Goal: Transaction & Acquisition: Purchase product/service

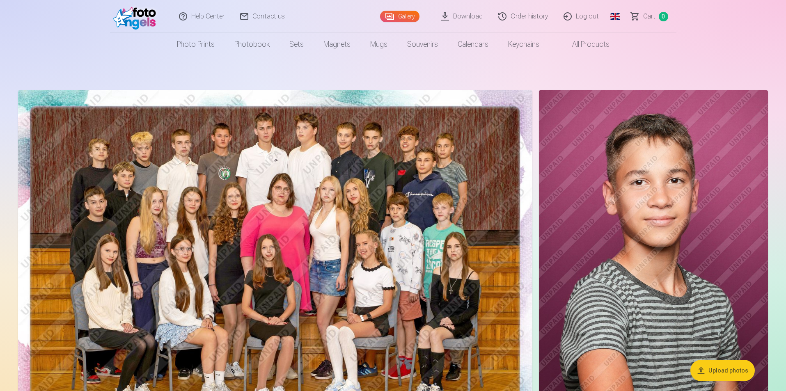
click at [619, 11] on link "Global" at bounding box center [615, 16] width 16 height 33
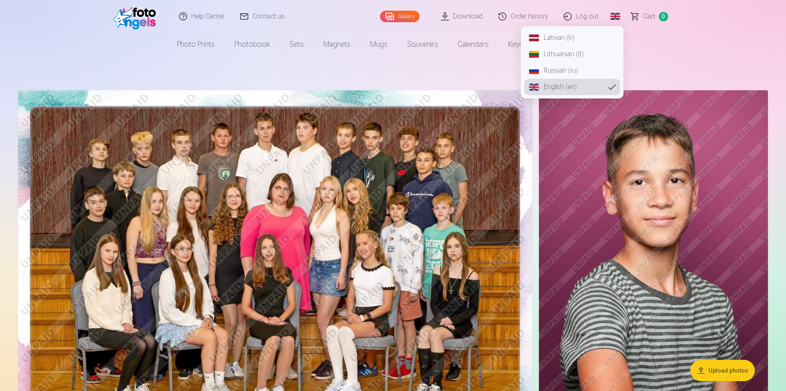
click at [563, 35] on link "Latvian (lv)" at bounding box center [572, 38] width 96 height 16
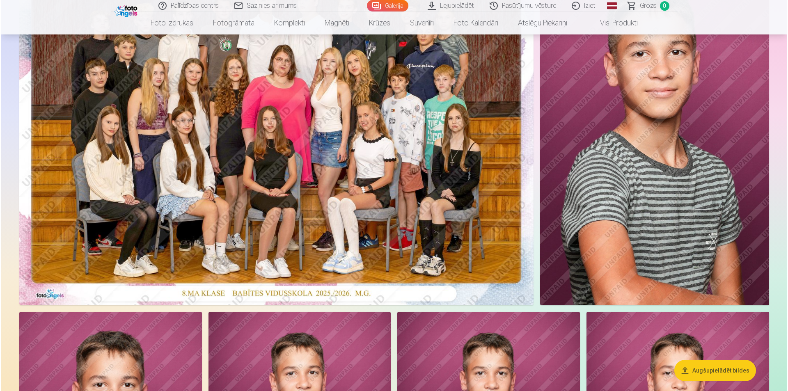
scroll to position [129, 0]
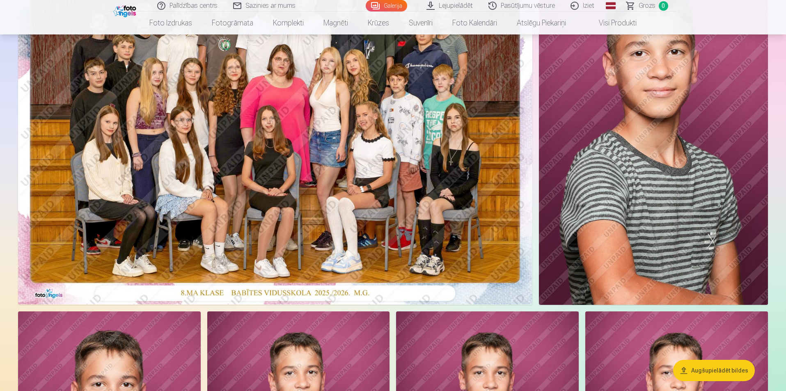
click at [328, 87] on img at bounding box center [275, 132] width 514 height 343
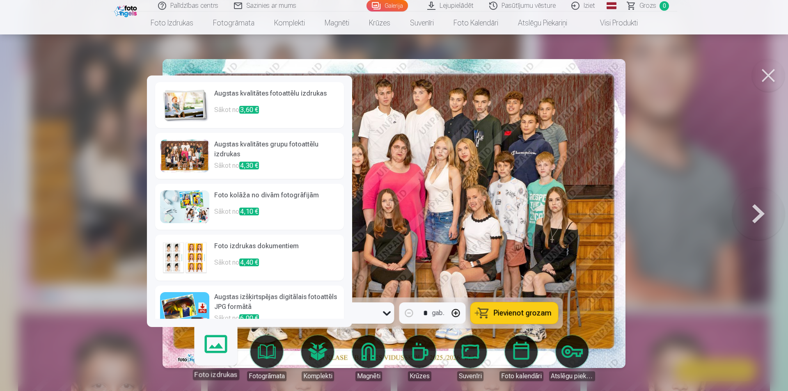
click at [269, 136] on link "Augstas kvalitātes grupu fotoattēlu izdrukas Sākot no 4,30 €" at bounding box center [249, 156] width 189 height 46
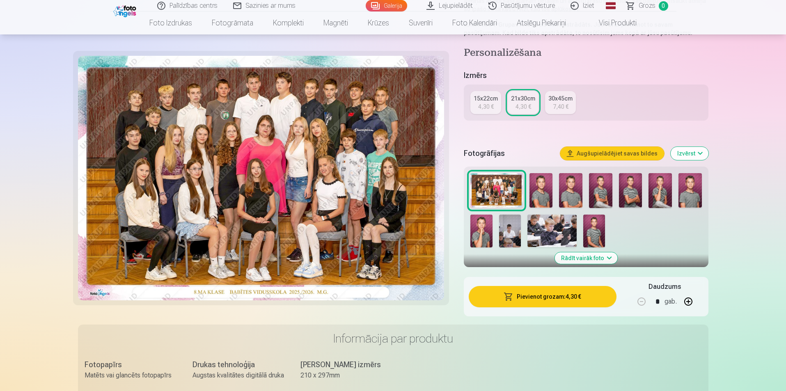
scroll to position [143, 0]
click at [569, 300] on button "Pievienot grozam : 4,30 €" at bounding box center [542, 296] width 147 height 21
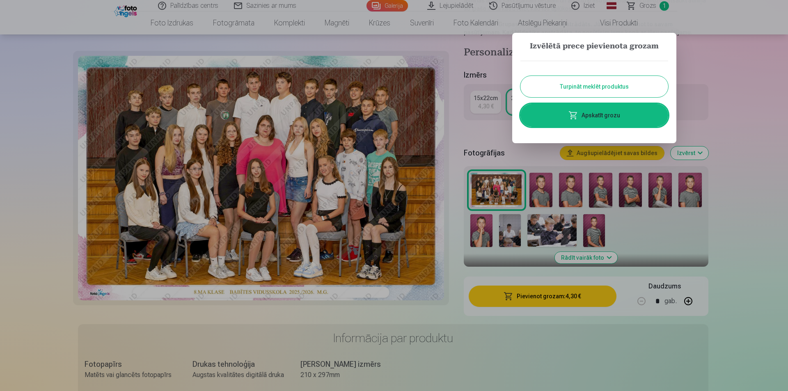
click at [624, 84] on button "Turpināt meklēt produktus" at bounding box center [594, 86] width 148 height 21
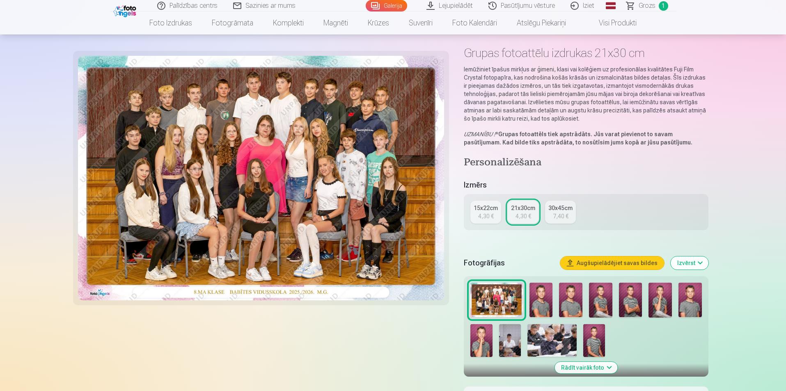
scroll to position [33, 0]
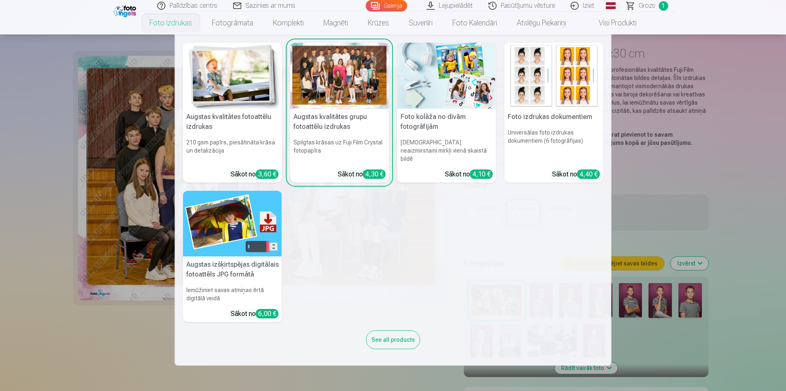
click at [178, 21] on link "Foto izdrukas" at bounding box center [171, 22] width 62 height 23
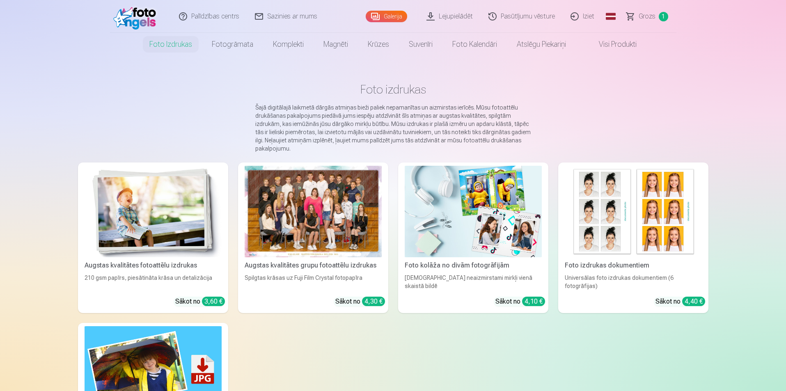
click at [397, 12] on link "Galerija" at bounding box center [386, 16] width 41 height 11
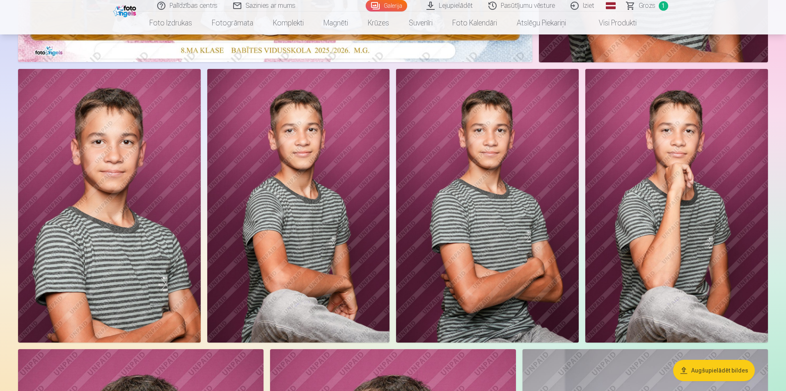
scroll to position [371, 0]
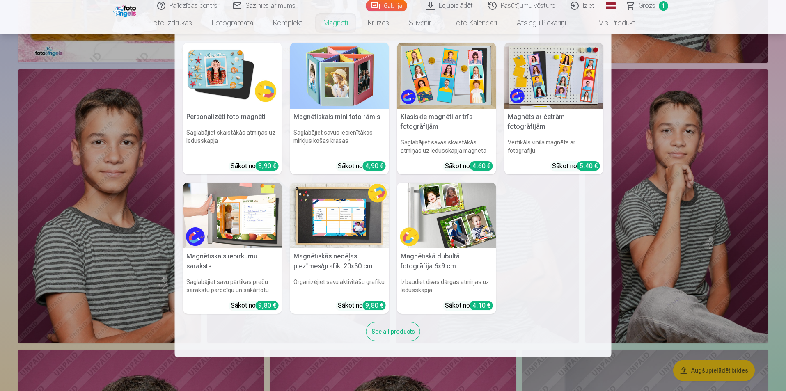
click at [332, 23] on link "Magnēti" at bounding box center [335, 22] width 44 height 23
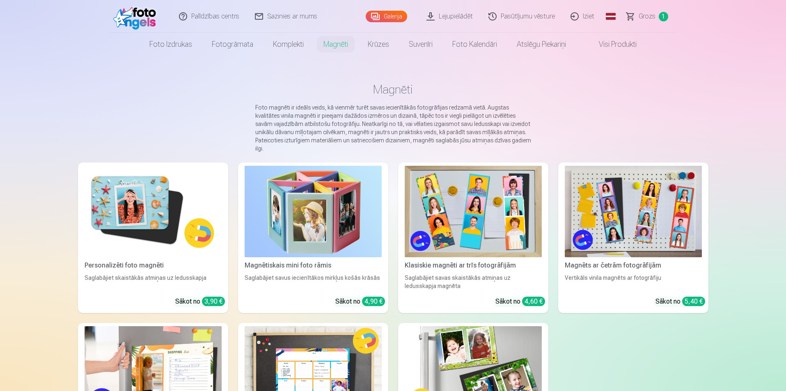
click at [454, 194] on img at bounding box center [473, 211] width 137 height 91
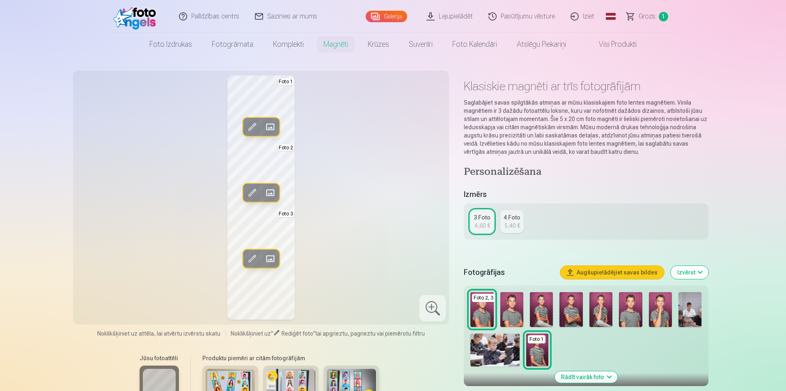
click at [483, 305] on img at bounding box center [481, 309] width 23 height 35
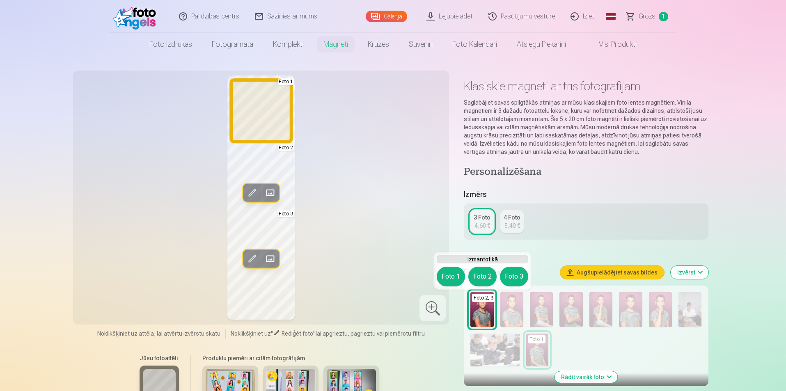
click at [442, 273] on button "Foto 1" at bounding box center [451, 277] width 28 height 20
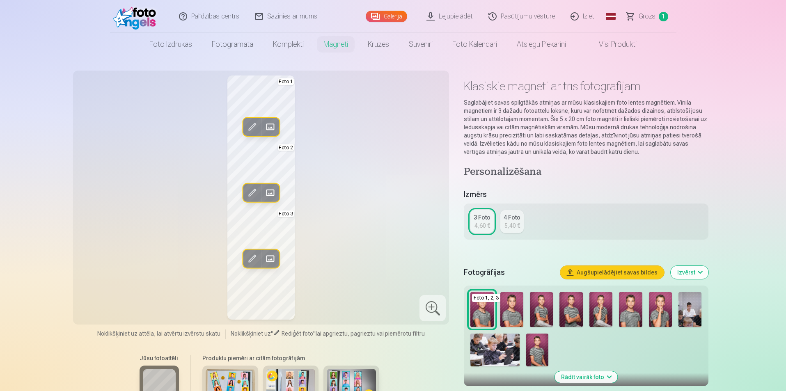
click at [505, 313] on img at bounding box center [511, 309] width 23 height 35
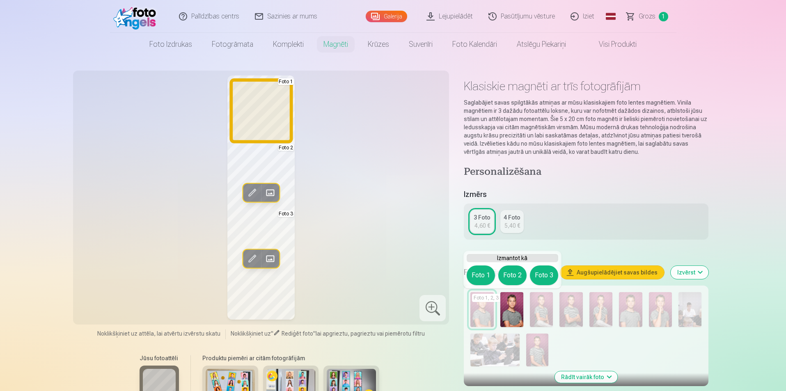
click at [476, 274] on button "Foto 1" at bounding box center [481, 275] width 28 height 20
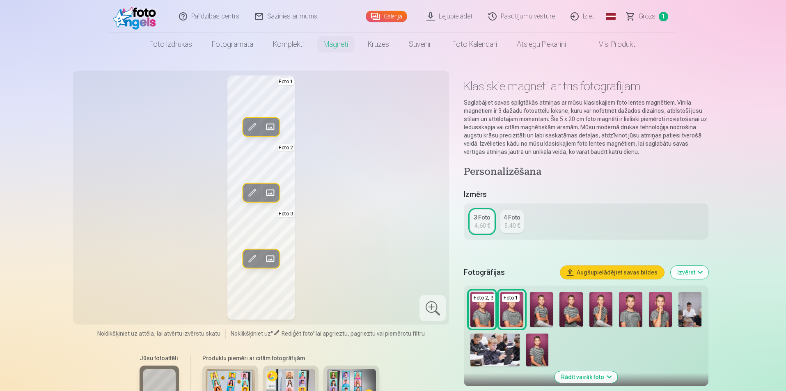
click at [575, 313] on img at bounding box center [570, 309] width 23 height 35
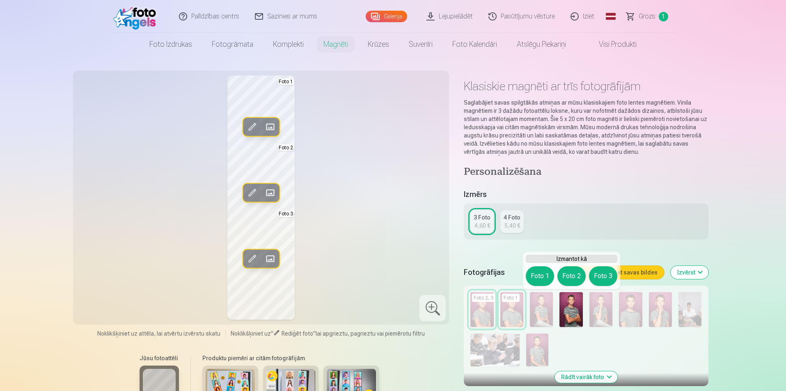
click at [556, 274] on div "Foto 1 Foto 2 Foto 3" at bounding box center [571, 276] width 91 height 20
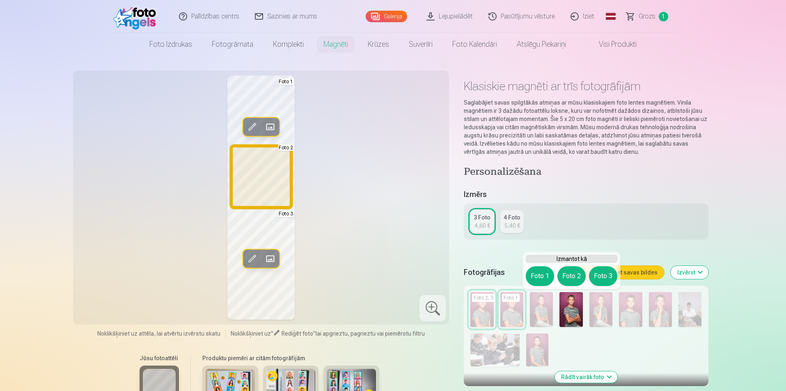
click at [565, 274] on button "Foto 2" at bounding box center [571, 276] width 28 height 20
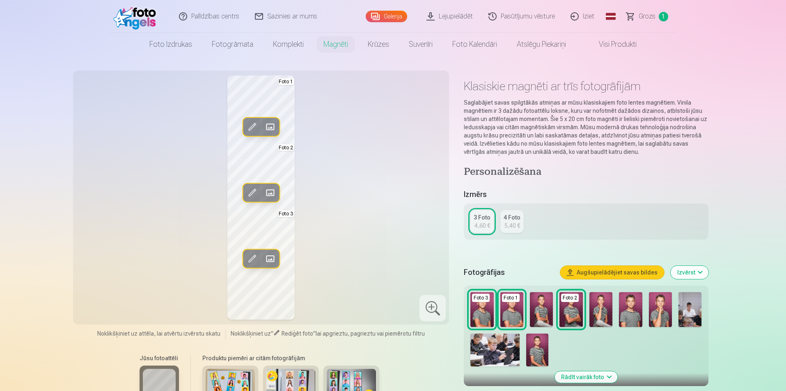
click at [380, 20] on link "Galerija" at bounding box center [386, 16] width 41 height 11
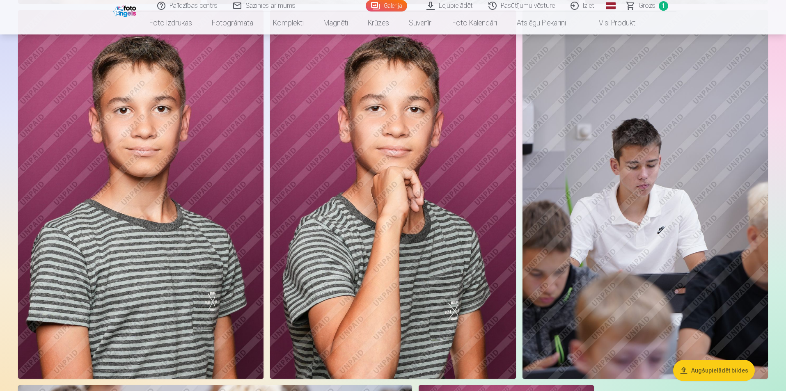
scroll to position [707, 0]
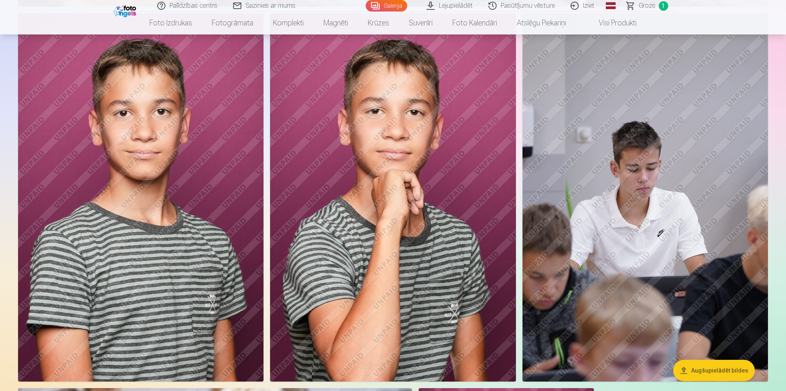
click at [162, 179] on img at bounding box center [140, 197] width 245 height 368
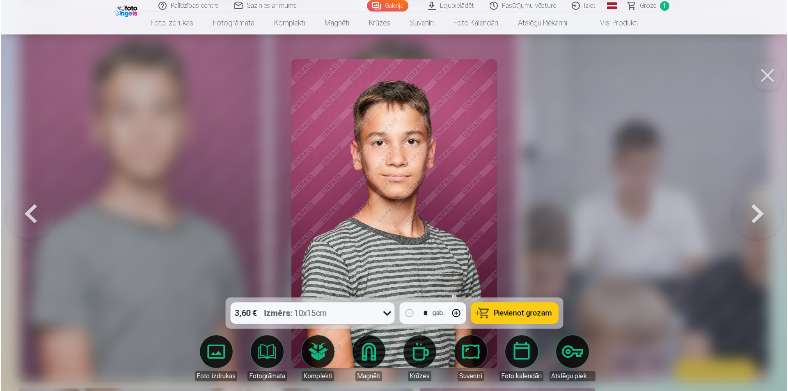
scroll to position [708, 0]
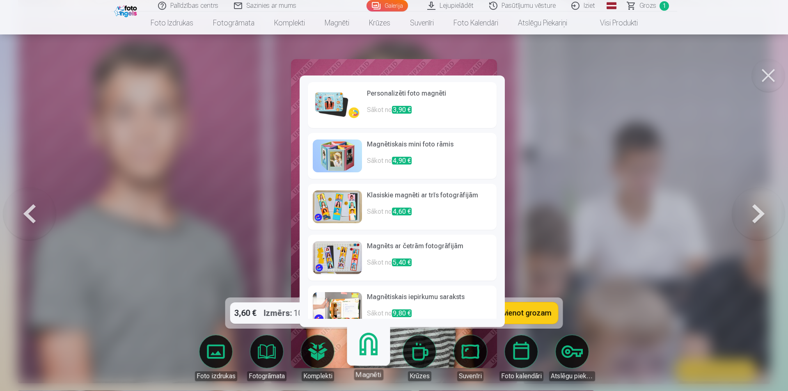
click at [368, 359] on link "Magnēti" at bounding box center [368, 354] width 50 height 50
click at [425, 108] on p "Sākot no 3,90 €" at bounding box center [429, 113] width 125 height 16
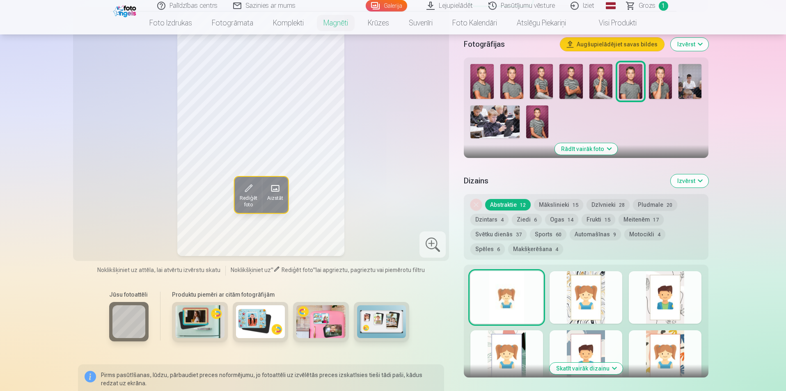
scroll to position [238, 0]
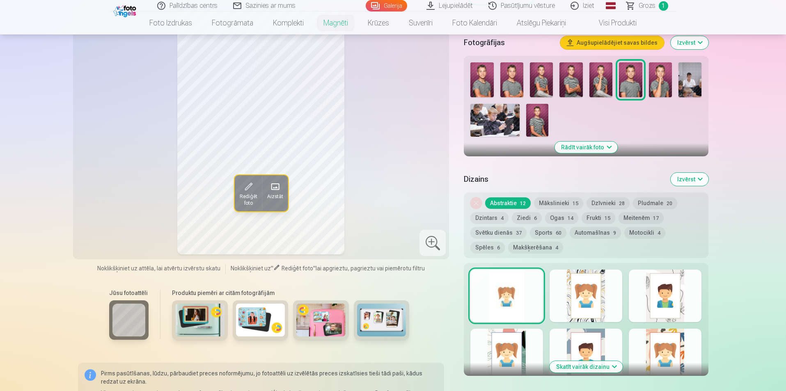
click at [670, 208] on div "Noņemiet dizainu Abstraktie 12 Mākslinieki 15 Dzīvnieki 28 Pludmale 20 Dzintars…" at bounding box center [586, 225] width 244 height 66
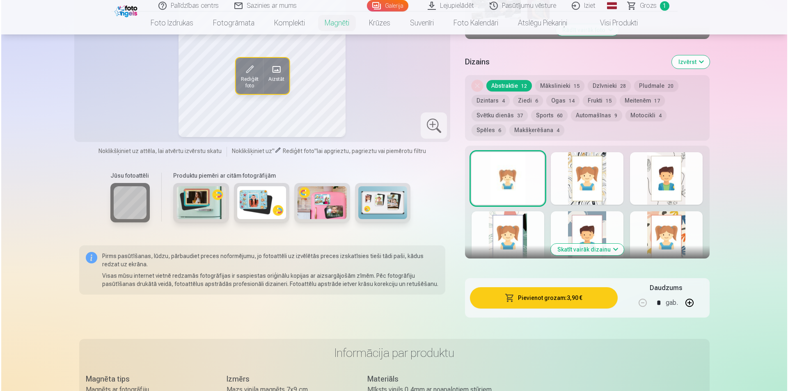
scroll to position [362, 0]
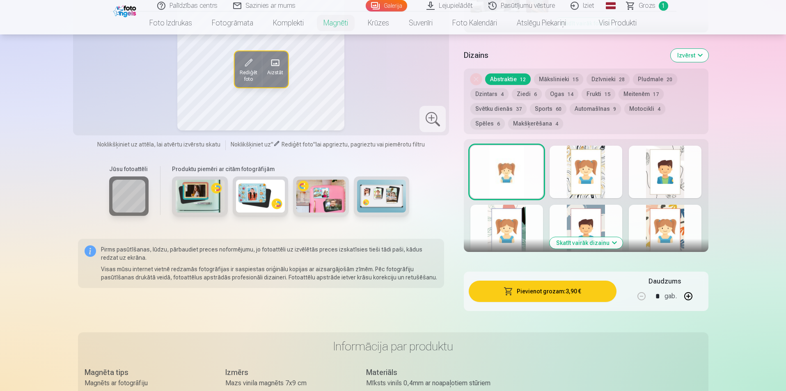
click at [558, 283] on button "Pievienot grozam : 3,90 €" at bounding box center [542, 291] width 147 height 21
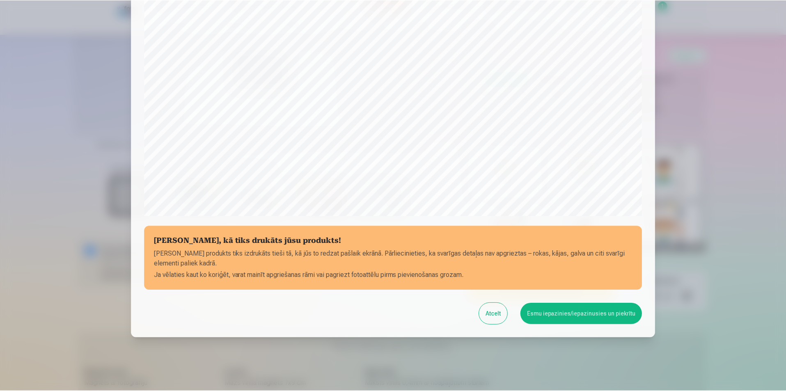
scroll to position [200, 0]
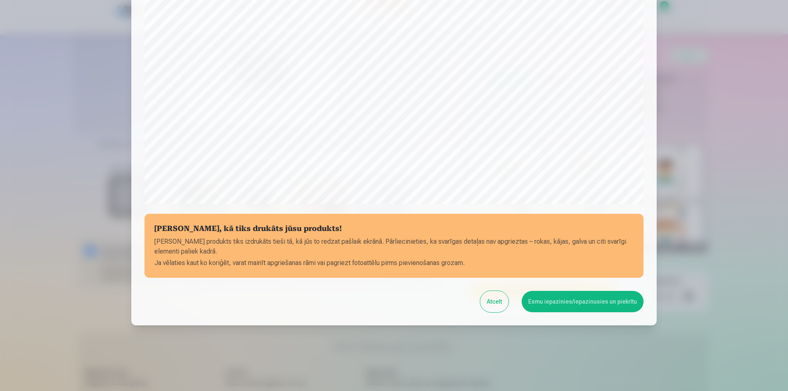
click at [558, 304] on button "Esmu iepazinies/iepazinusies un piekrītu" at bounding box center [583, 301] width 122 height 21
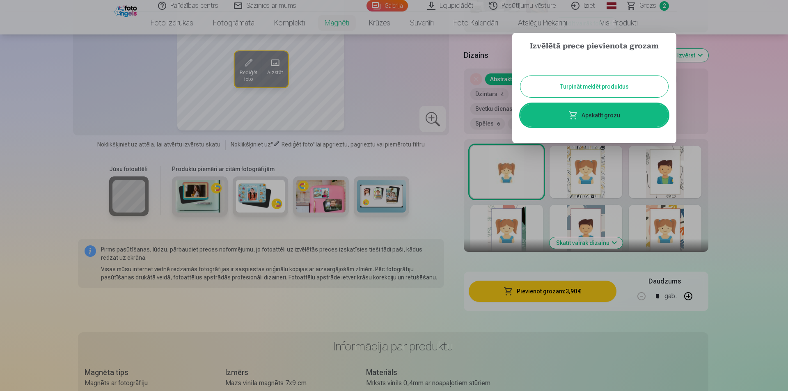
click at [592, 89] on button "Turpināt meklēt produktus" at bounding box center [594, 86] width 148 height 21
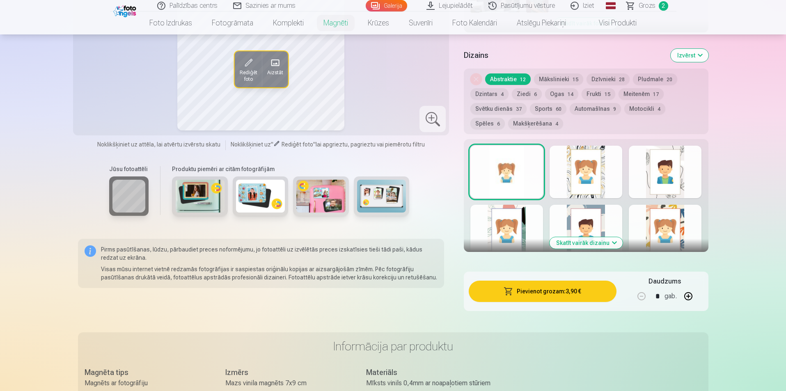
click at [380, 5] on link "Galerija" at bounding box center [386, 5] width 41 height 11
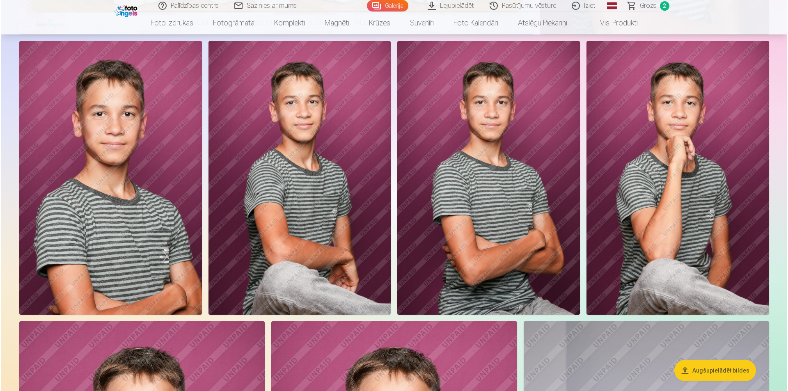
scroll to position [399, 0]
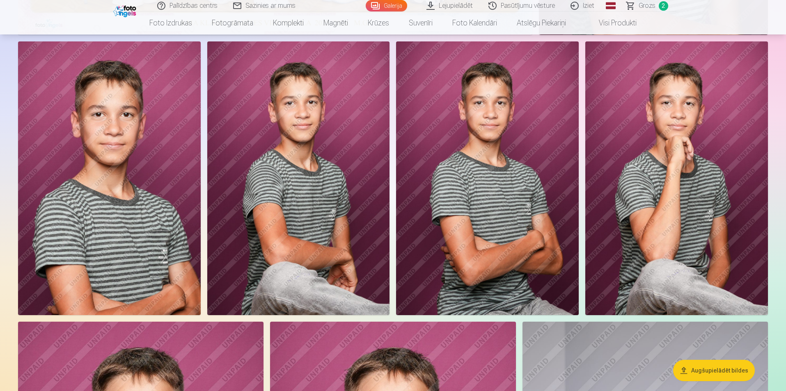
click at [113, 126] on img at bounding box center [109, 178] width 183 height 274
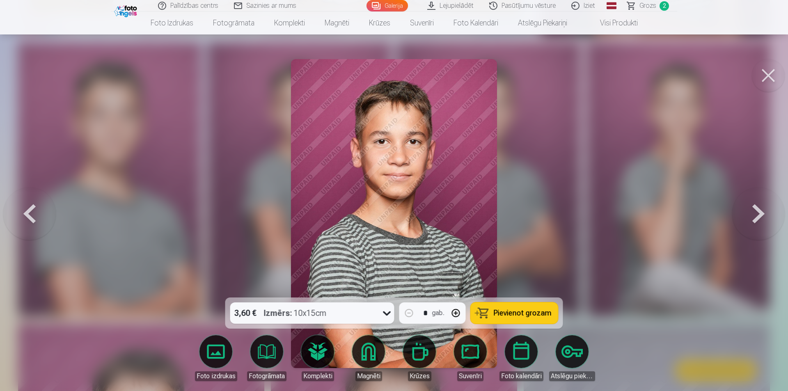
click at [458, 313] on button "button" at bounding box center [456, 313] width 20 height 20
click at [519, 317] on span "Pievienot grozam" at bounding box center [523, 312] width 58 height 7
type input "*"
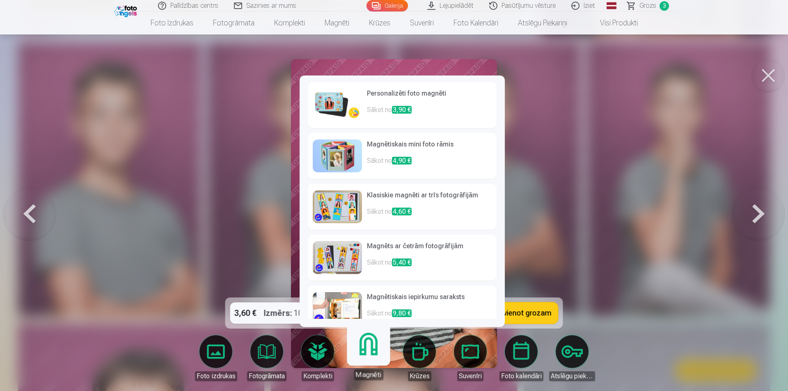
click at [373, 354] on link "Magnēti" at bounding box center [368, 354] width 50 height 50
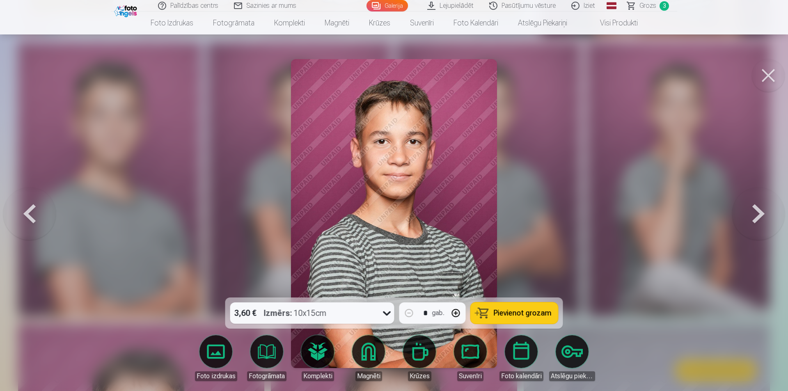
click at [377, 355] on link "Magnēti" at bounding box center [368, 358] width 46 height 46
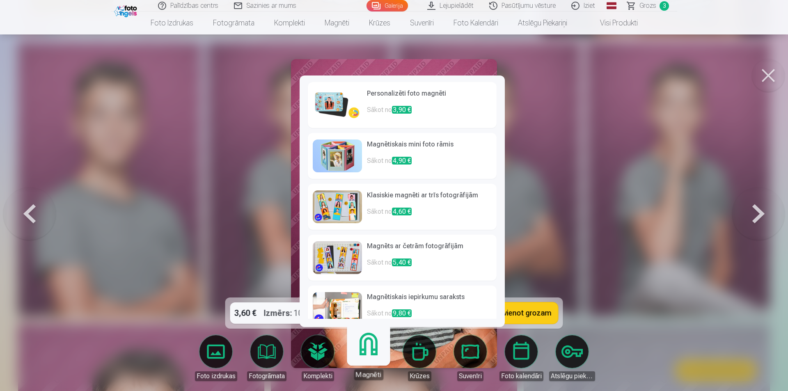
click at [377, 96] on h6 "Personalizēti foto magnēti" at bounding box center [429, 97] width 125 height 16
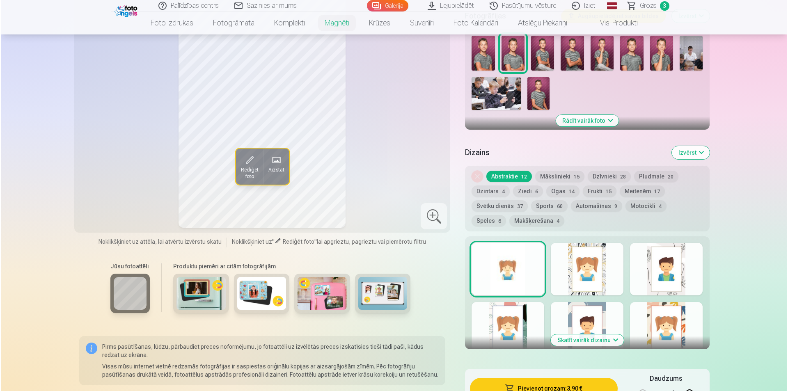
scroll to position [265, 0]
click at [547, 387] on button "Pievienot grozam : 3,90 €" at bounding box center [542, 387] width 147 height 21
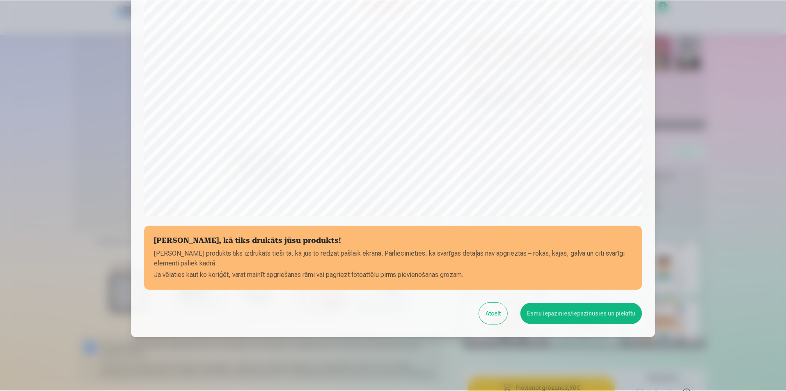
scroll to position [200, 0]
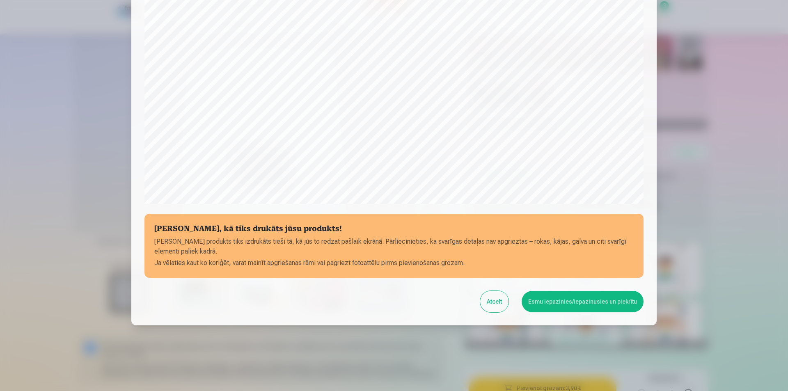
click at [586, 308] on button "Esmu iepazinies/iepazinusies un piekrītu" at bounding box center [583, 301] width 122 height 21
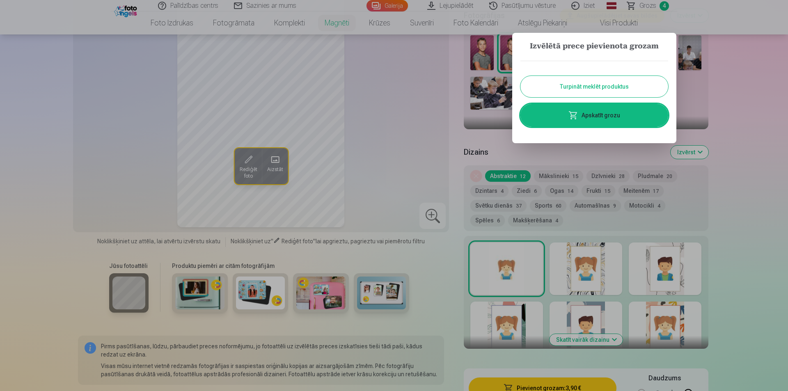
click at [609, 116] on link "Apskatīt grozu" at bounding box center [594, 115] width 148 height 23
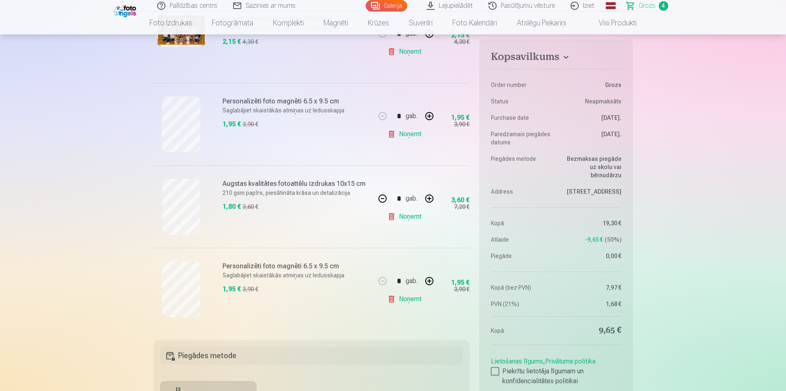
scroll to position [210, 0]
click at [388, 216] on link "Noņemt" at bounding box center [405, 216] width 37 height 16
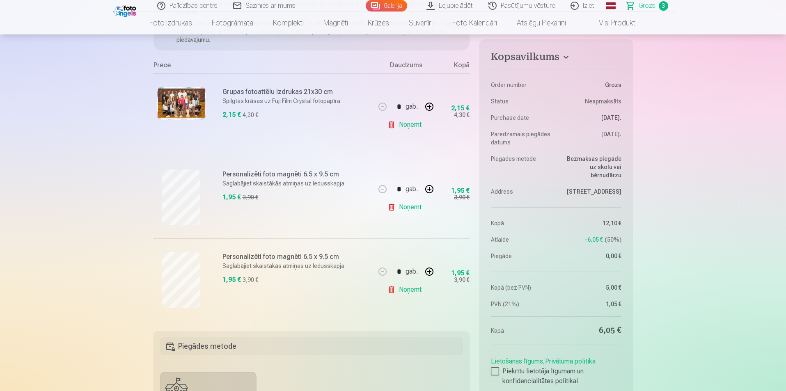
scroll to position [136, 0]
click at [426, 267] on button "button" at bounding box center [429, 272] width 20 height 20
type input "*"
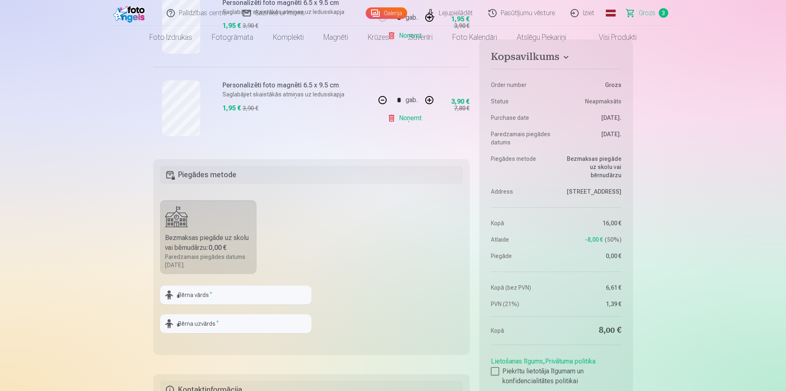
scroll to position [0, 0]
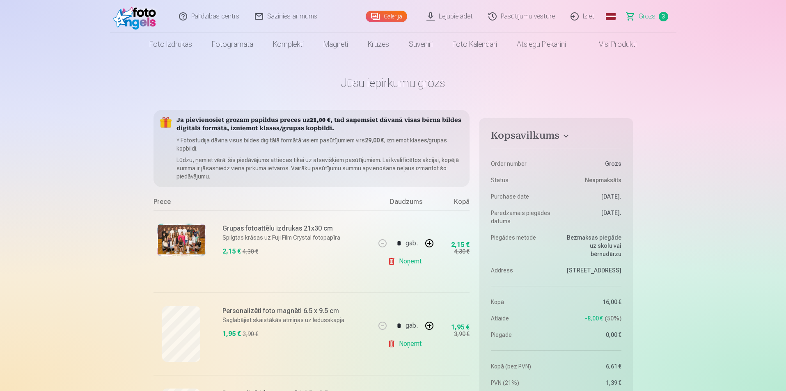
click at [398, 14] on link "Galerija" at bounding box center [386, 16] width 41 height 11
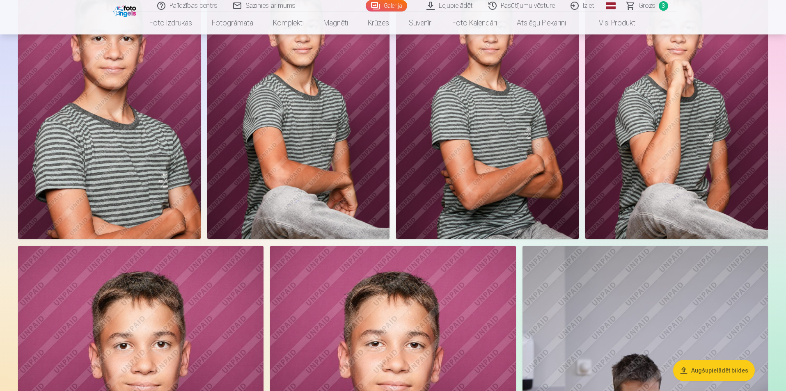
scroll to position [474, 0]
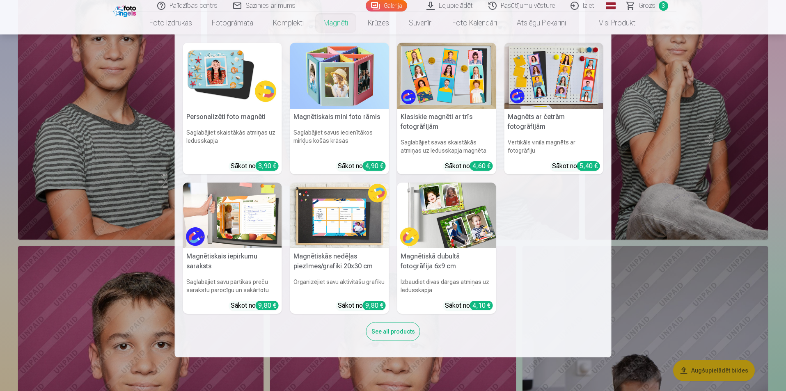
click at [417, 95] on img at bounding box center [446, 76] width 99 height 66
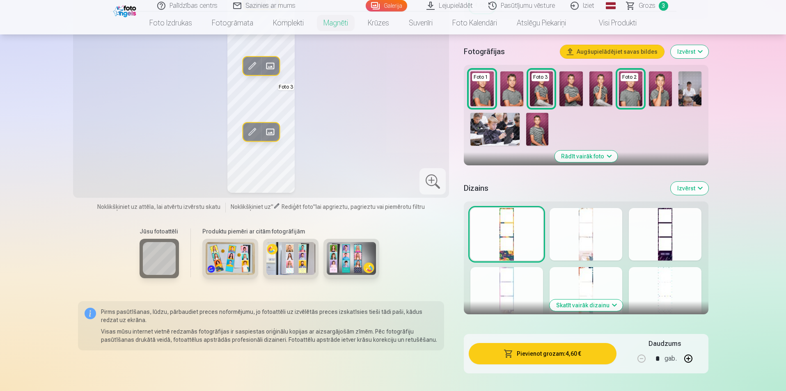
scroll to position [222, 0]
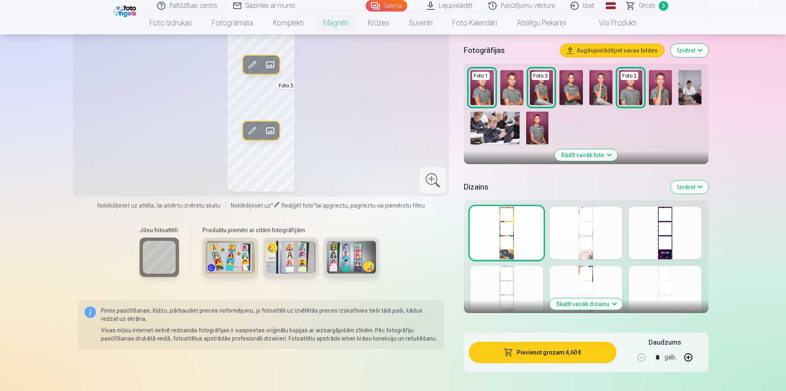
click at [514, 93] on img at bounding box center [511, 87] width 23 height 35
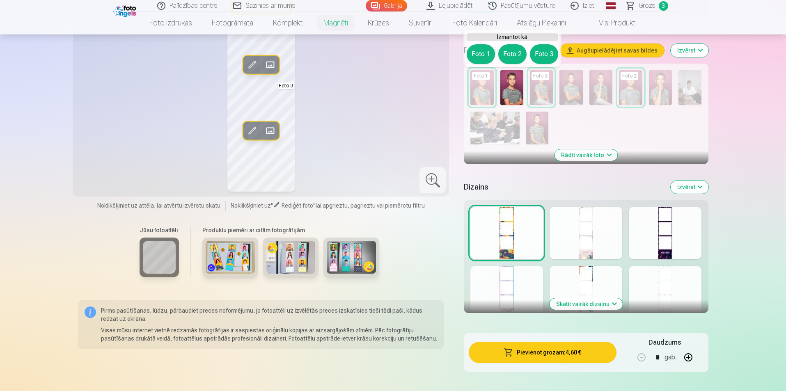
click at [483, 55] on button "Foto 1" at bounding box center [481, 54] width 28 height 20
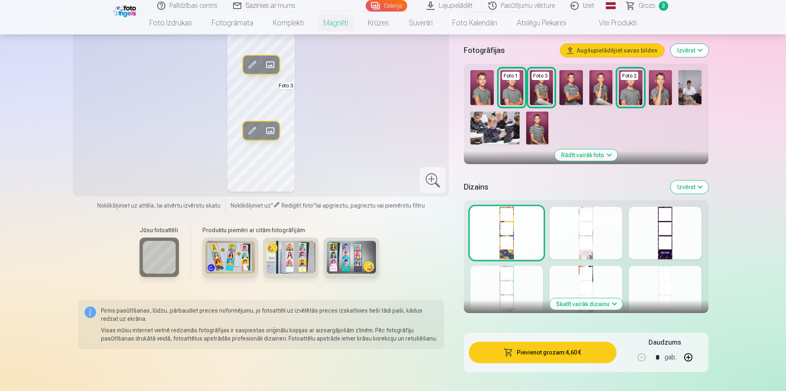
click at [541, 92] on img at bounding box center [541, 87] width 23 height 35
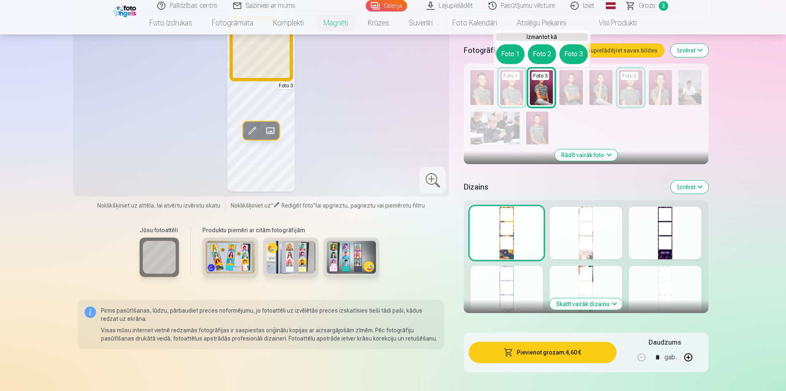
click at [540, 56] on button "Foto 2" at bounding box center [542, 54] width 28 height 20
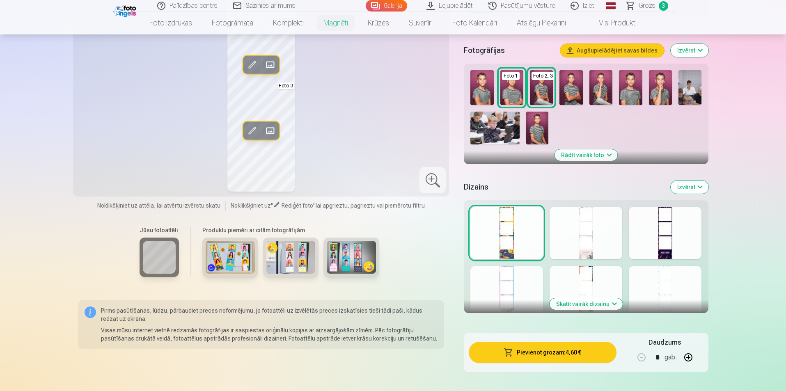
click at [540, 128] on img at bounding box center [537, 128] width 22 height 33
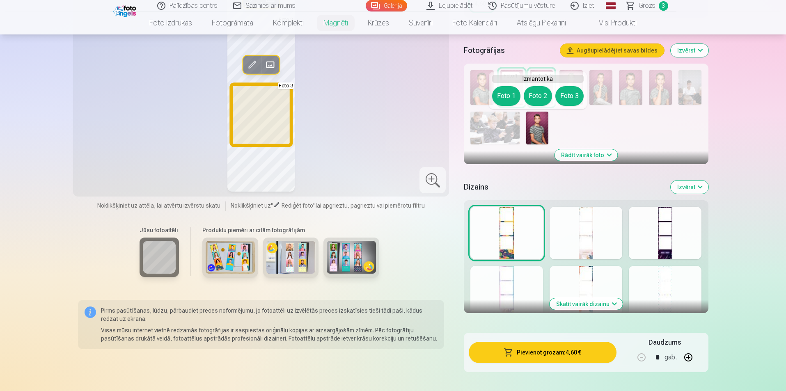
click at [573, 98] on button "Foto 3" at bounding box center [569, 96] width 28 height 20
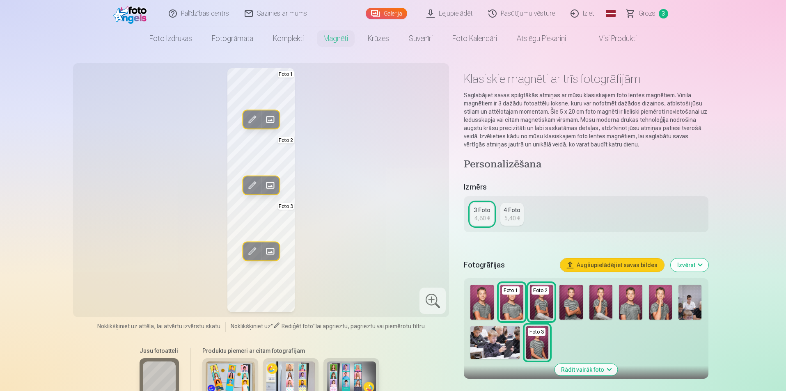
scroll to position [0, 0]
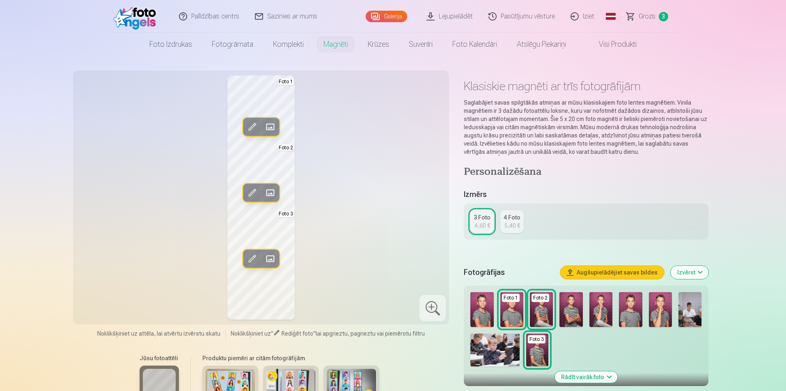
click at [390, 11] on link "Galerija" at bounding box center [386, 16] width 41 height 11
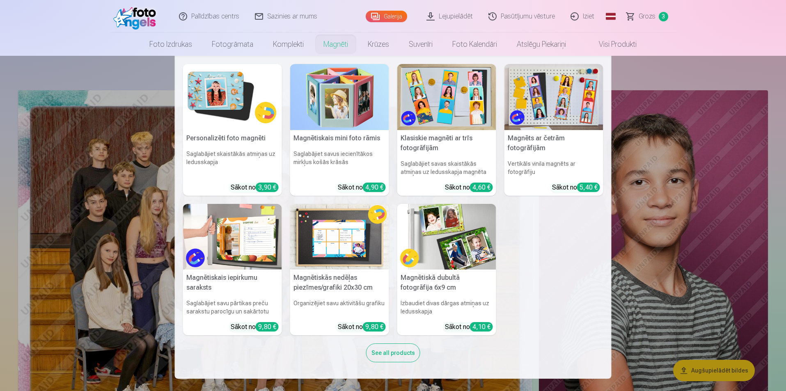
click at [422, 110] on img at bounding box center [446, 97] width 99 height 66
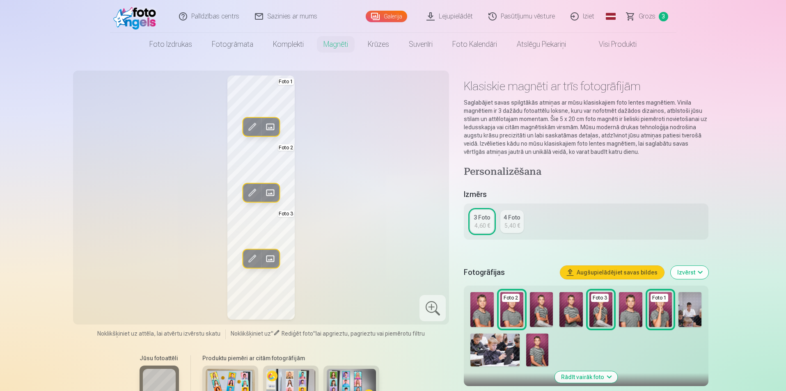
click at [384, 21] on link "Galerija" at bounding box center [386, 16] width 41 height 11
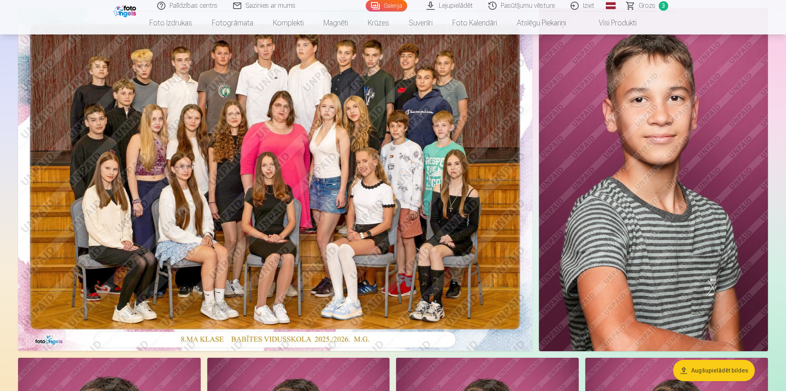
scroll to position [45, 0]
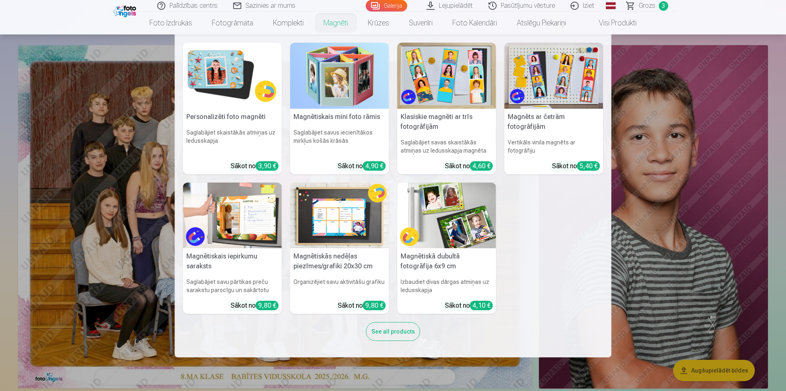
click at [341, 20] on link "Magnēti" at bounding box center [335, 22] width 44 height 23
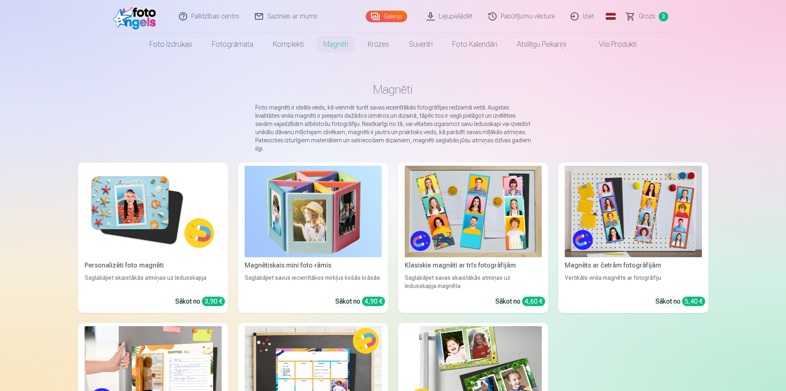
click at [462, 206] on img at bounding box center [473, 211] width 137 height 91
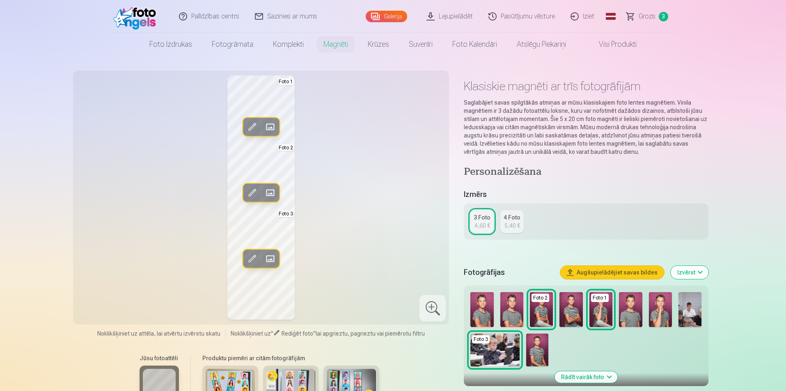
click at [551, 323] on img at bounding box center [541, 309] width 23 height 35
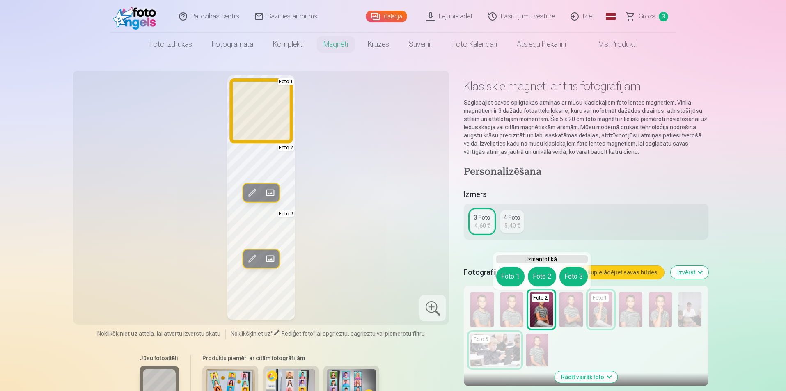
click at [510, 272] on button "Foto 1" at bounding box center [510, 277] width 28 height 20
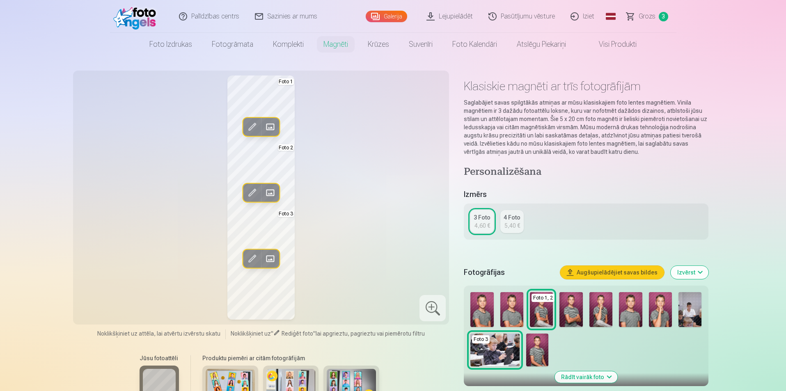
click at [572, 310] on img at bounding box center [570, 309] width 23 height 35
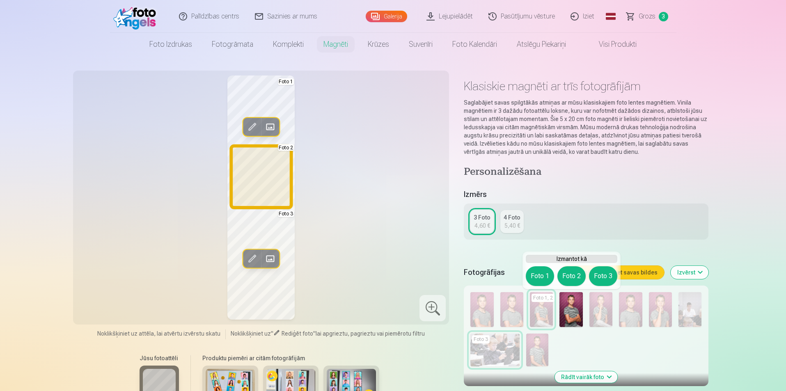
click at [564, 277] on button "Foto 2" at bounding box center [571, 276] width 28 height 20
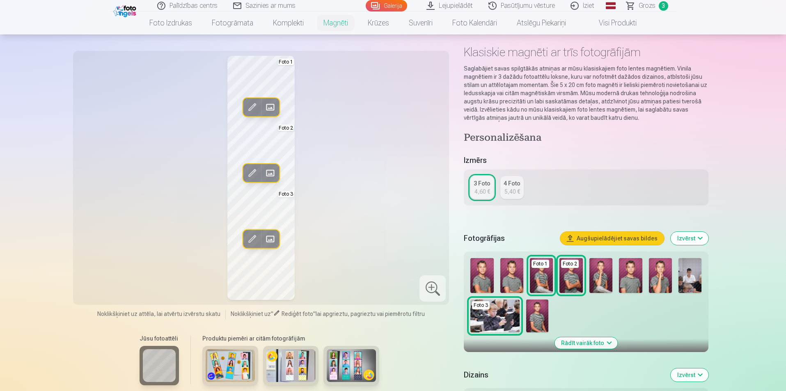
scroll to position [55, 0]
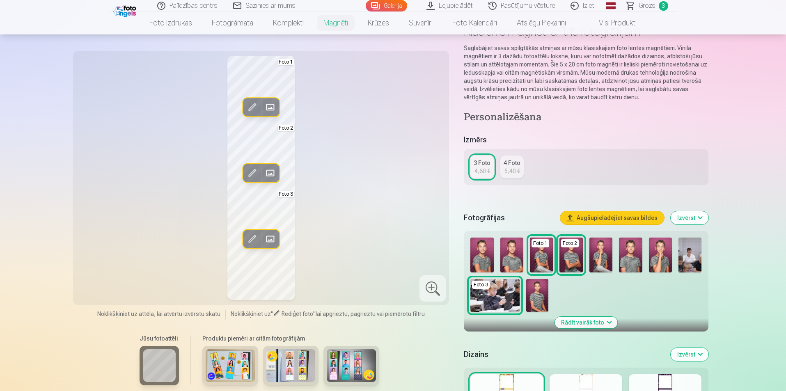
click at [536, 300] on img at bounding box center [537, 295] width 22 height 33
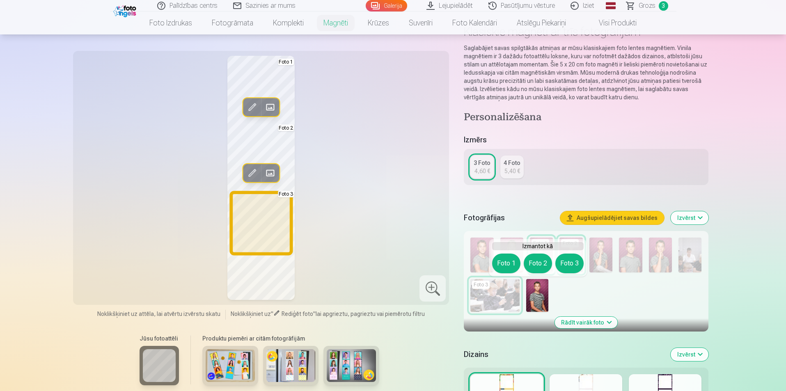
click at [566, 260] on button "Foto 3" at bounding box center [569, 264] width 28 height 20
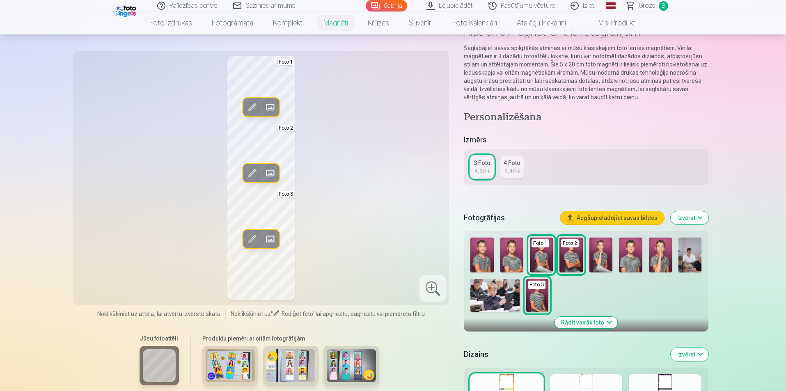
click at [596, 319] on button "Rādīt vairāk foto" at bounding box center [585, 322] width 63 height 11
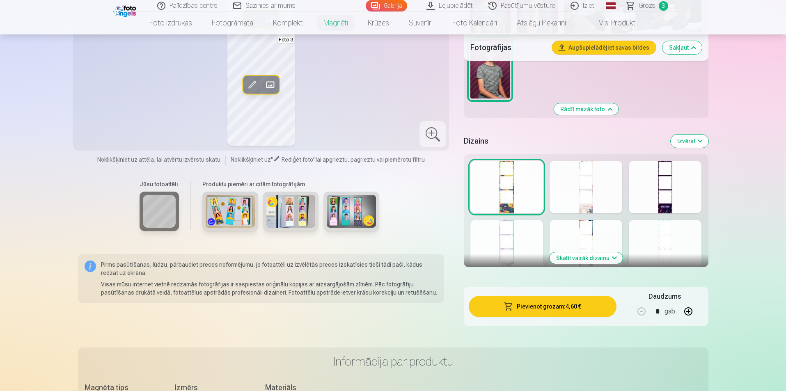
scroll to position [385, 0]
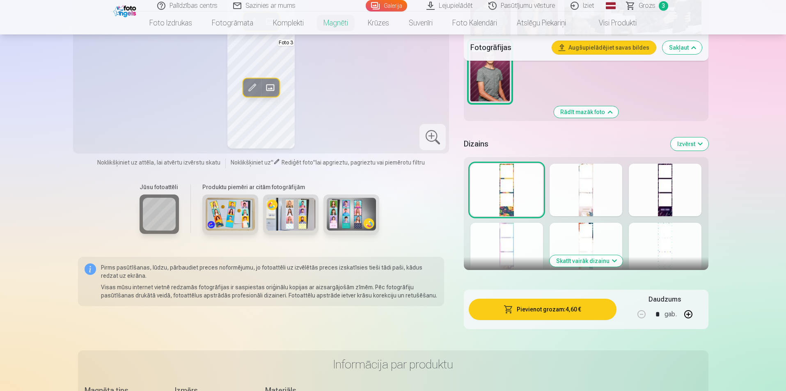
click at [594, 181] on div at bounding box center [585, 190] width 73 height 53
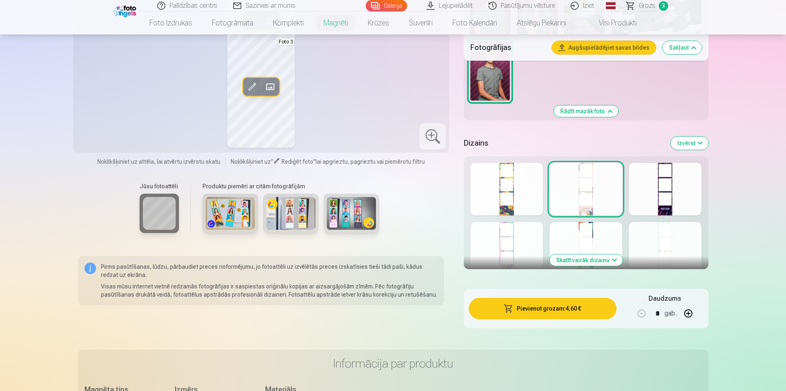
scroll to position [386, 0]
click at [574, 256] on button "Skatīt vairāk dizainu" at bounding box center [585, 259] width 73 height 11
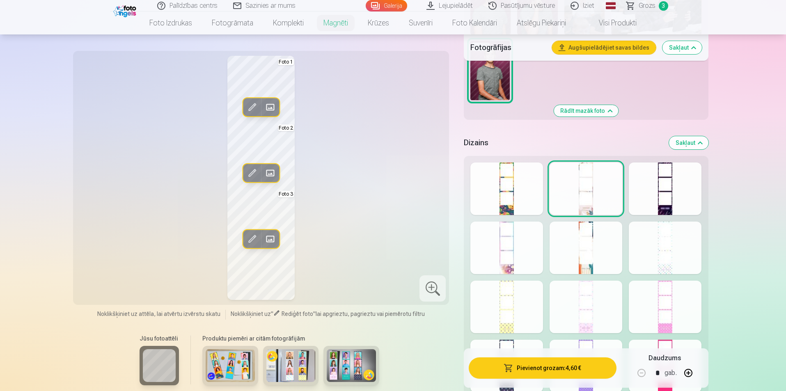
click at [592, 264] on div at bounding box center [585, 248] width 73 height 53
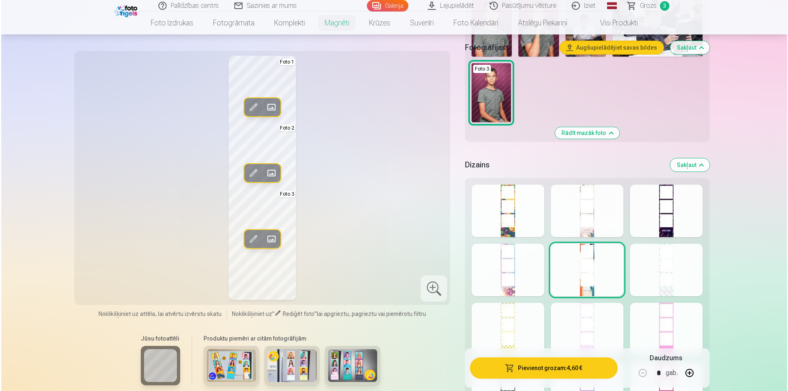
scroll to position [0, 0]
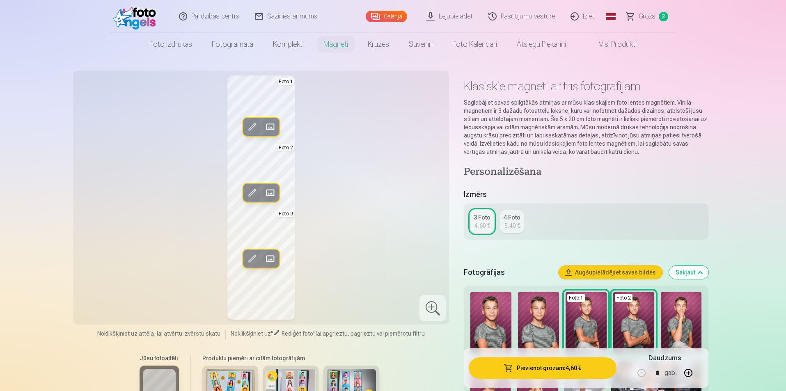
click at [579, 375] on button "Pievienot grozam : 4,60 €" at bounding box center [542, 367] width 147 height 21
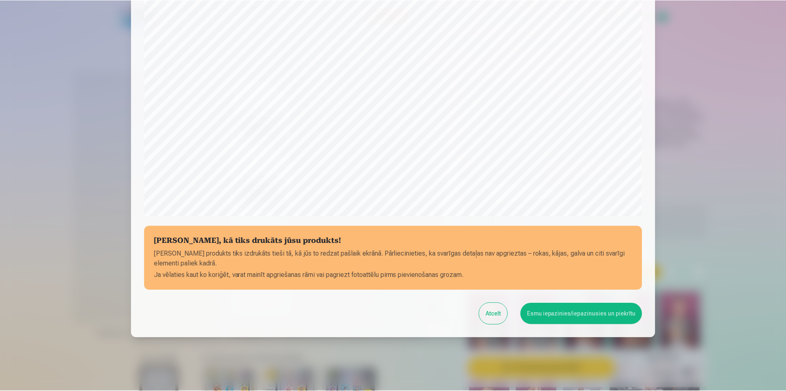
scroll to position [200, 0]
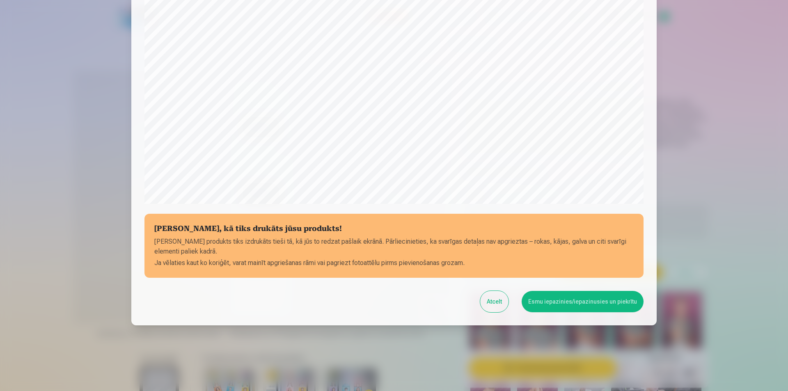
click at [574, 301] on button "Esmu iepazinies/iepazinusies un piekrītu" at bounding box center [583, 301] width 122 height 21
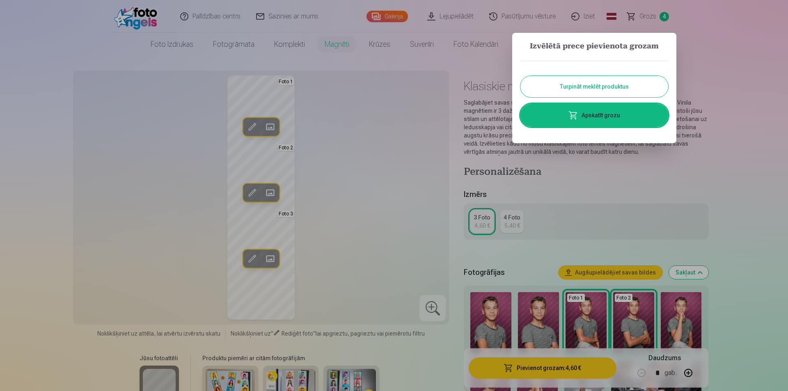
click at [595, 113] on link "Apskatīt grozu" at bounding box center [594, 115] width 148 height 23
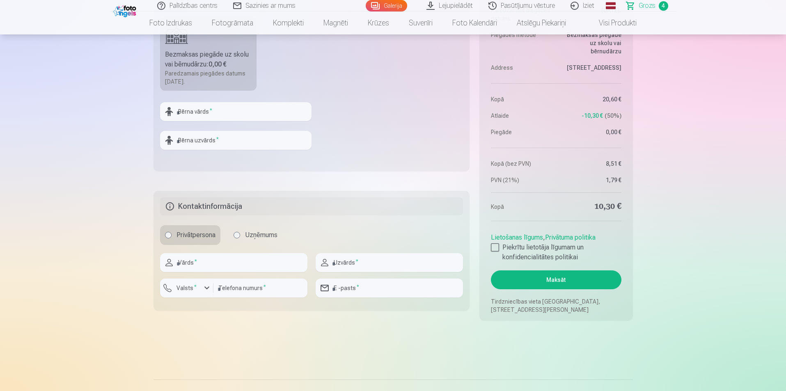
scroll to position [574, 0]
click at [272, 112] on input "text" at bounding box center [235, 111] width 151 height 19
type input "*******"
click at [234, 135] on input "text" at bounding box center [235, 139] width 151 height 19
type input "*****"
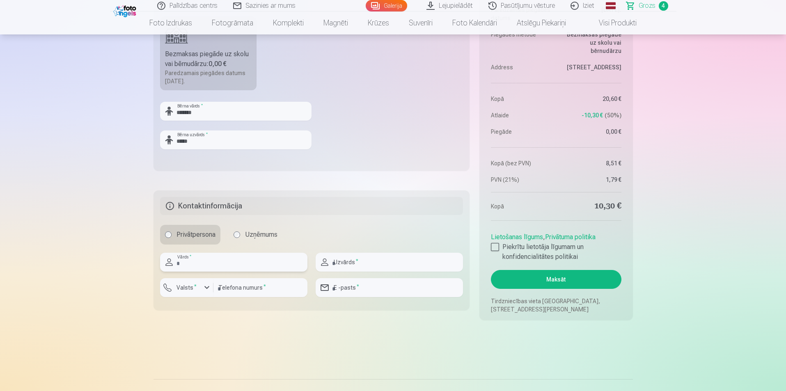
click at [198, 259] on input "text" at bounding box center [233, 262] width 147 height 19
type input "******"
click at [354, 265] on input "text" at bounding box center [389, 262] width 147 height 19
type input "*****"
click at [240, 294] on input "number" at bounding box center [260, 287] width 94 height 19
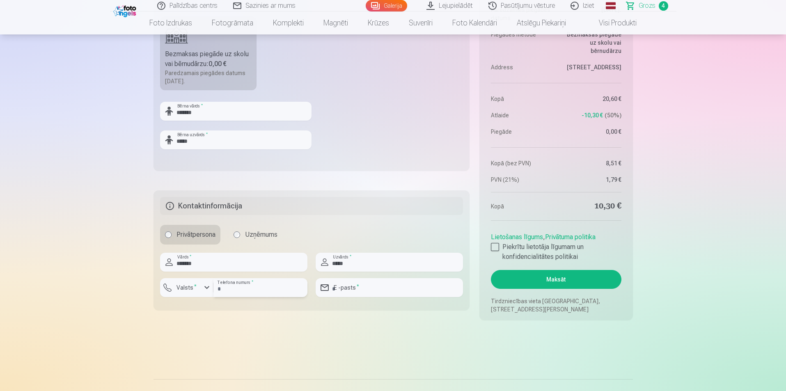
type input "********"
click at [194, 286] on sup "*" at bounding box center [195, 286] width 2 height 5
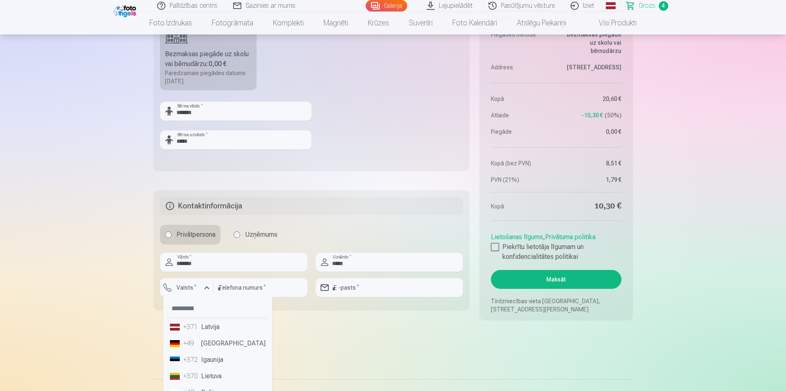
click at [208, 325] on li "+371 Latvija" at bounding box center [218, 327] width 102 height 16
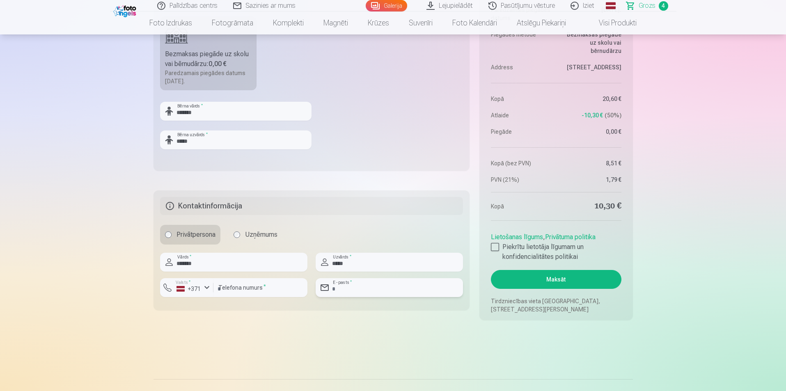
click at [351, 291] on input "email" at bounding box center [389, 287] width 147 height 19
type input "**********"
click at [496, 247] on div at bounding box center [495, 247] width 8 height 8
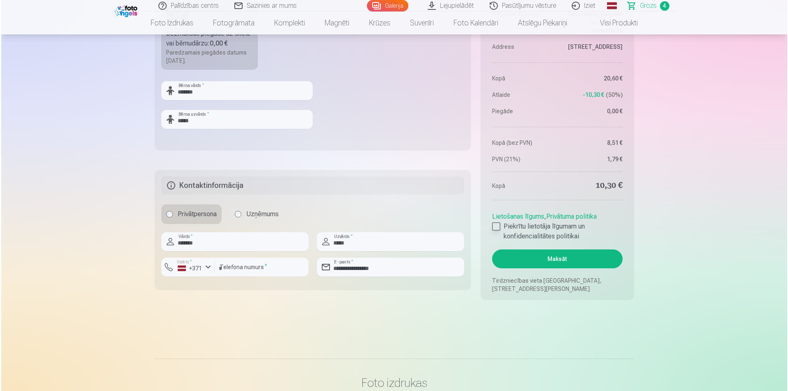
scroll to position [595, 0]
click at [584, 254] on button "Maksāt" at bounding box center [556, 258] width 130 height 19
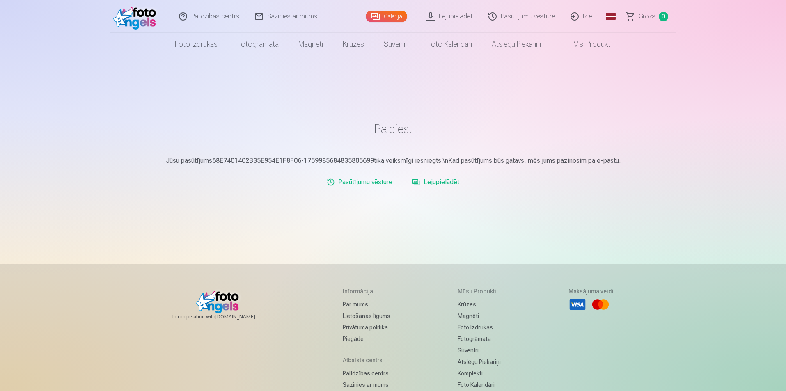
click at [587, 17] on link "Iziet" at bounding box center [582, 16] width 39 height 33
